Goal: Navigation & Orientation: Find specific page/section

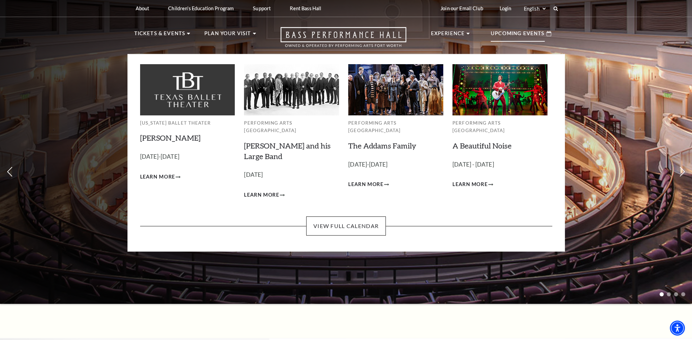
click at [520, 34] on p "Upcoming Events" at bounding box center [518, 35] width 54 height 12
click at [326, 217] on link "View Full Calendar" at bounding box center [346, 226] width 80 height 19
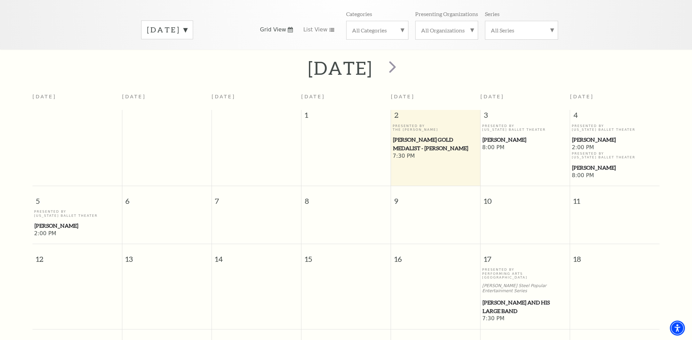
scroll to position [94, 0]
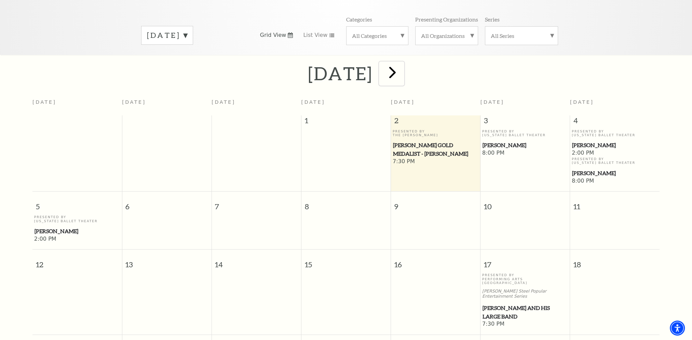
click at [402, 70] on span "next" at bounding box center [392, 72] width 19 height 19
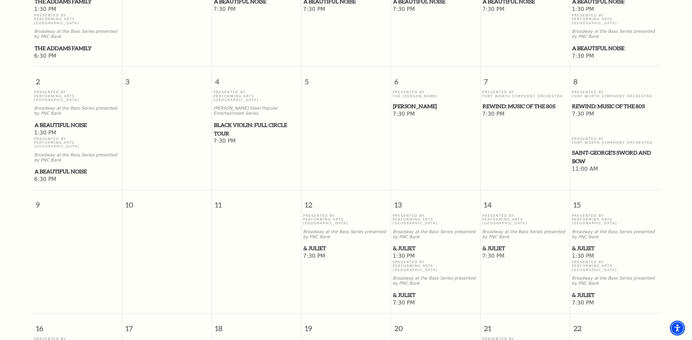
scroll to position [265, 0]
